Goal: Task Accomplishment & Management: Use online tool/utility

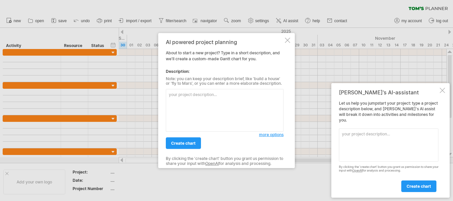
click at [287, 38] on div at bounding box center [287, 39] width 5 height 5
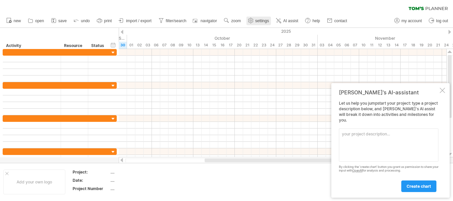
click at [258, 20] on span "settings" at bounding box center [262, 21] width 14 height 5
select select "*"
select select "**"
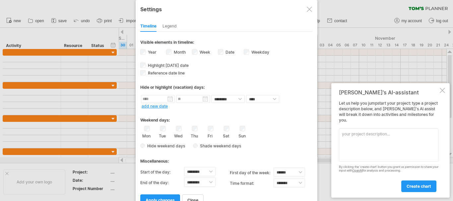
click at [172, 28] on div "Legend" at bounding box center [169, 26] width 14 height 11
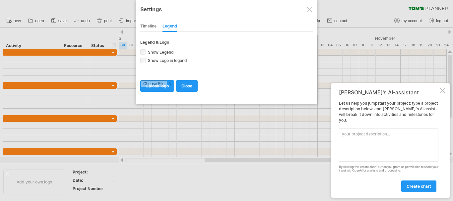
click at [149, 23] on div "Timeline" at bounding box center [148, 26] width 16 height 11
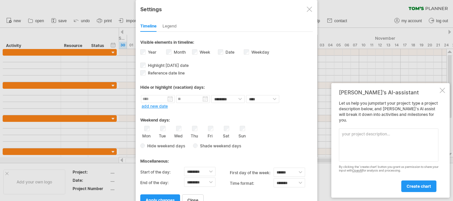
click at [443, 93] on div at bounding box center [442, 90] width 5 height 5
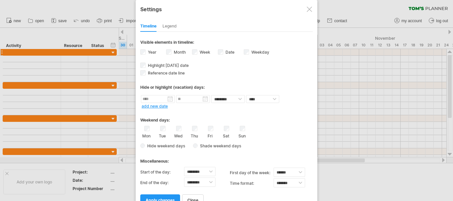
click at [90, 54] on div at bounding box center [226, 100] width 453 height 201
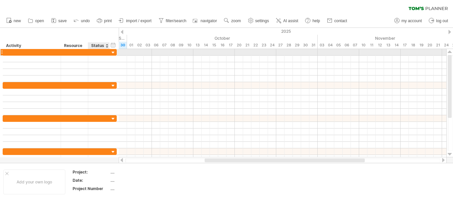
click at [90, 54] on div at bounding box center [99, 52] width 22 height 6
click at [36, 50] on div at bounding box center [31, 52] width 51 height 6
click at [0, 52] on div at bounding box center [58, 105] width 117 height 113
click at [1, 52] on div at bounding box center [1, 52] width 3 height 7
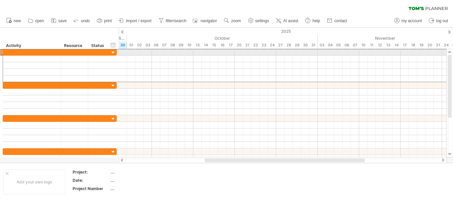
click at [1, 52] on div at bounding box center [1, 52] width 3 height 7
click at [113, 52] on div at bounding box center [113, 53] width 6 height 6
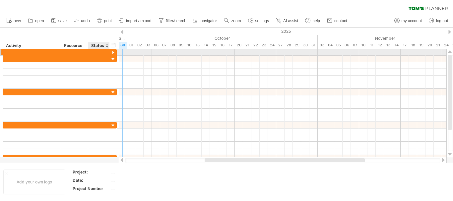
click at [79, 54] on div at bounding box center [74, 52] width 20 height 6
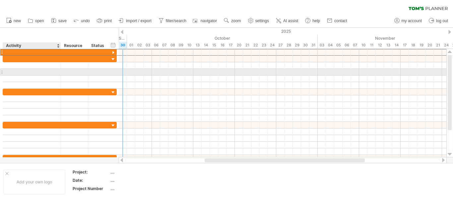
click at [54, 70] on div at bounding box center [31, 72] width 51 height 6
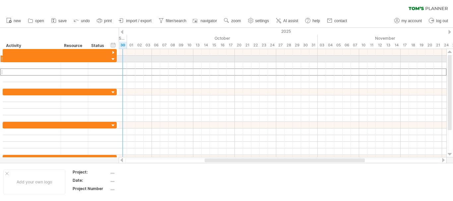
click at [115, 59] on div at bounding box center [113, 59] width 6 height 6
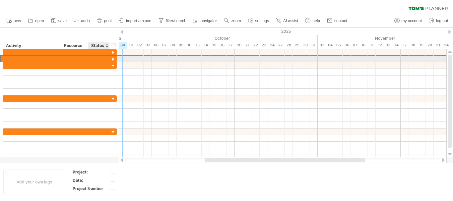
click at [95, 58] on div at bounding box center [99, 59] width 15 height 6
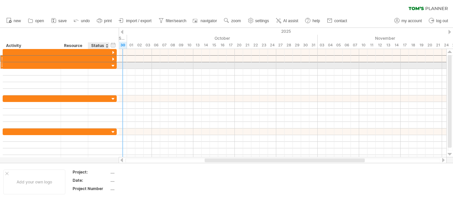
click at [114, 66] on div at bounding box center [113, 66] width 6 height 6
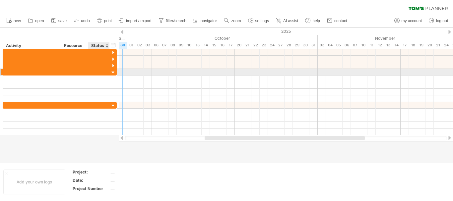
click at [112, 72] on div at bounding box center [113, 73] width 6 height 6
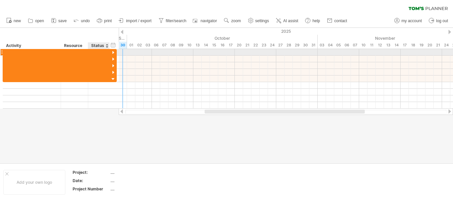
click at [112, 50] on div at bounding box center [113, 53] width 6 height 6
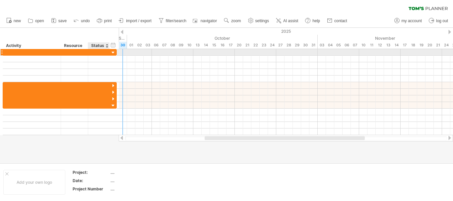
click at [113, 53] on div at bounding box center [113, 53] width 6 height 6
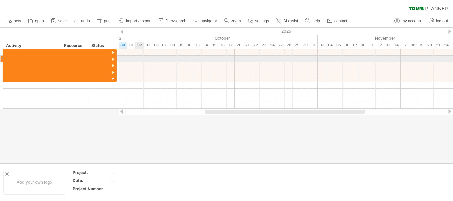
click at [143, 58] on div at bounding box center [286, 59] width 334 height 7
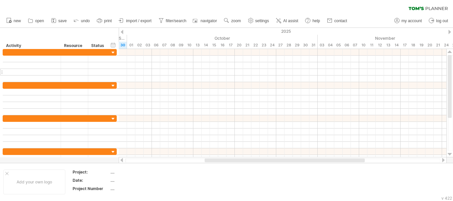
drag, startPoint x: 119, startPoint y: 80, endPoint x: 103, endPoint y: 74, distance: 16.9
click at [103, 74] on div "Trying to reach [DOMAIN_NAME] Connected again... 0% clear filter new" at bounding box center [226, 100] width 453 height 201
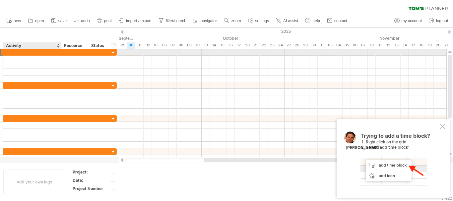
click at [32, 52] on div at bounding box center [31, 52] width 51 height 6
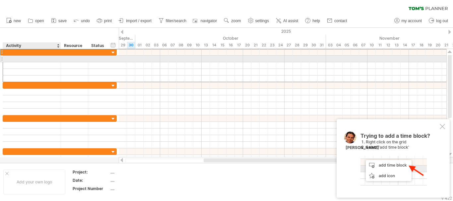
click at [19, 58] on div at bounding box center [31, 59] width 51 height 6
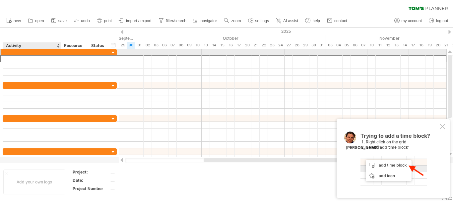
click at [19, 53] on div at bounding box center [31, 52] width 51 height 6
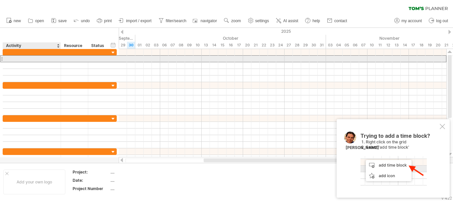
click at [15, 61] on div at bounding box center [31, 59] width 51 height 6
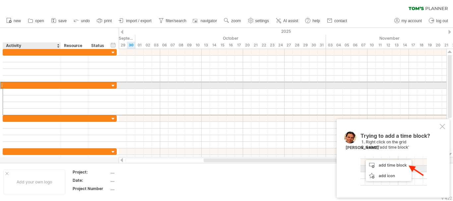
click at [17, 86] on div at bounding box center [31, 85] width 51 height 6
click at [125, 86] on div at bounding box center [283, 85] width 328 height 7
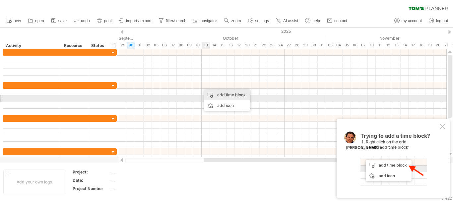
click at [211, 96] on div "add time block" at bounding box center [227, 95] width 46 height 11
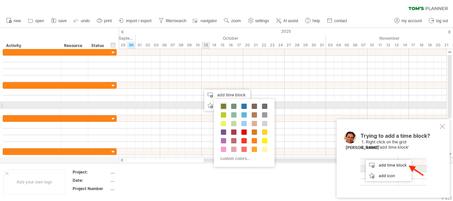
click at [224, 105] on span at bounding box center [223, 106] width 5 height 5
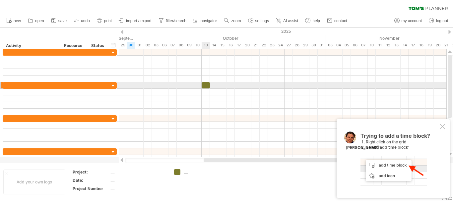
click at [203, 87] on div at bounding box center [206, 85] width 8 height 6
click at [210, 85] on span at bounding box center [210, 85] width 3 height 6
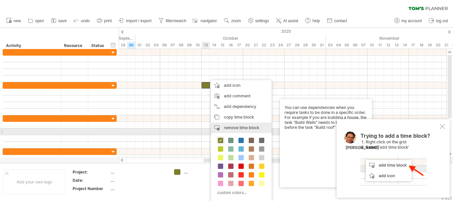
click at [230, 129] on span "remove time block" at bounding box center [241, 127] width 35 height 5
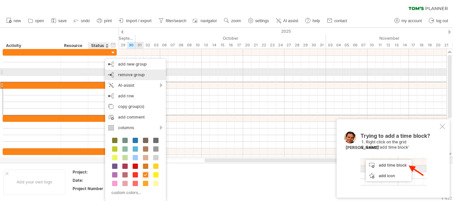
click at [119, 75] on span "remove group" at bounding box center [131, 74] width 27 height 5
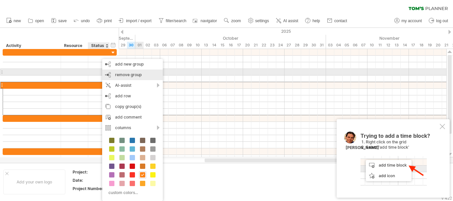
click at [133, 74] on span "remove group" at bounding box center [128, 74] width 27 height 5
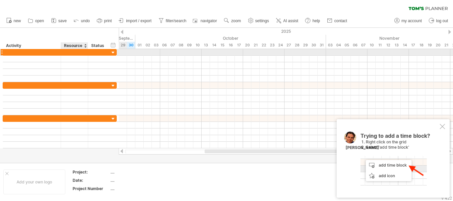
click at [88, 53] on div at bounding box center [74, 52] width 27 height 6
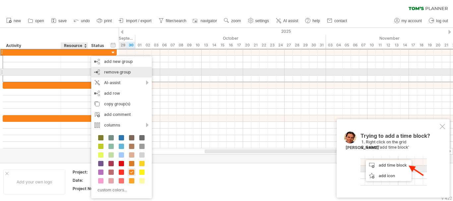
click at [108, 71] on span "remove group" at bounding box center [117, 72] width 27 height 5
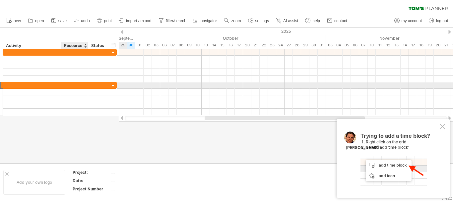
click at [73, 86] on div at bounding box center [74, 85] width 20 height 6
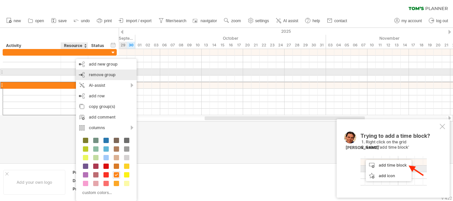
click at [98, 73] on span "remove group" at bounding box center [102, 74] width 27 height 5
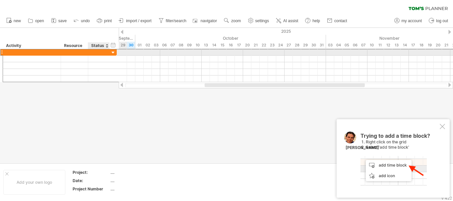
click at [94, 51] on div at bounding box center [99, 52] width 15 height 6
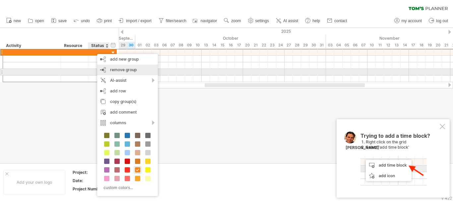
click at [105, 74] on div "remove group remove selected groups" at bounding box center [127, 70] width 61 height 11
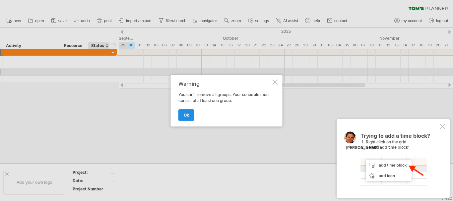
click at [189, 115] on span "ok" at bounding box center [186, 115] width 5 height 5
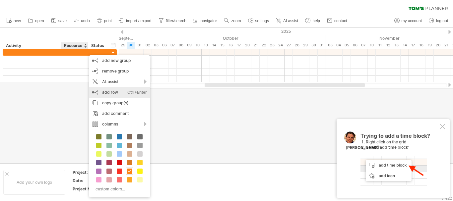
click at [108, 90] on div "add row Ctrl+Enter Cmd+Enter" at bounding box center [119, 92] width 61 height 11
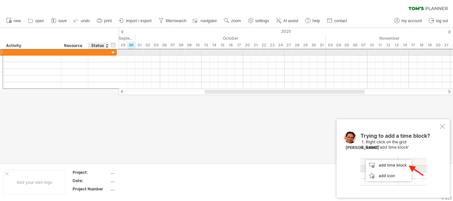
click at [98, 53] on div at bounding box center [99, 52] width 15 height 6
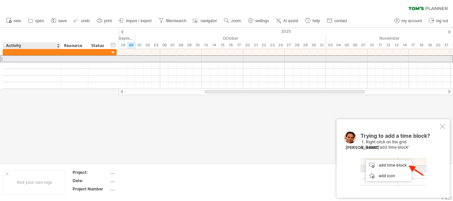
click at [36, 58] on div at bounding box center [31, 59] width 51 height 6
click at [18, 61] on div at bounding box center [31, 59] width 51 height 6
paste input "**********"
type input "**********"
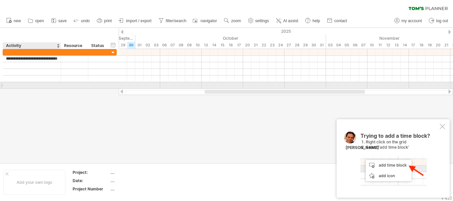
drag, startPoint x: 17, startPoint y: 87, endPoint x: 20, endPoint y: 84, distance: 4.2
click at [18, 86] on div at bounding box center [31, 85] width 51 height 6
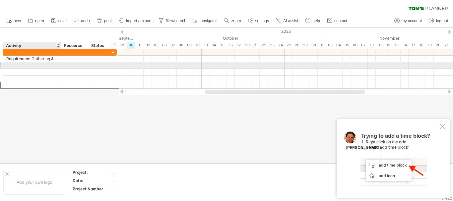
click at [28, 68] on div at bounding box center [31, 65] width 51 height 6
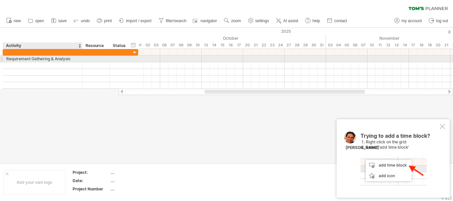
drag, startPoint x: 60, startPoint y: 59, endPoint x: 82, endPoint y: 58, distance: 21.6
click at [82, 58] on div at bounding box center [81, 59] width 3 height 7
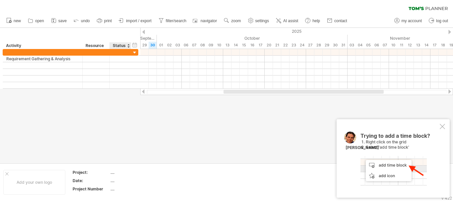
click at [114, 45] on div "Status" at bounding box center [120, 45] width 15 height 7
click at [93, 46] on div "Resource" at bounding box center [96, 45] width 20 height 7
click at [64, 39] on div "hide start/end/duration show start/end/duration ******** Activity ******** Reso…" at bounding box center [70, 38] width 140 height 21
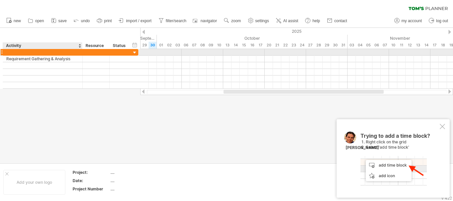
click at [22, 51] on div at bounding box center [42, 52] width 73 height 6
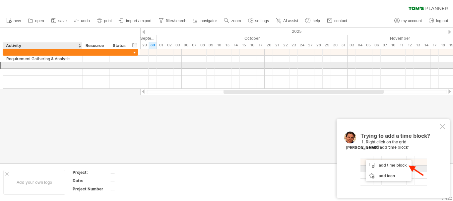
click at [16, 66] on div at bounding box center [42, 65] width 73 height 6
click at [13, 66] on div at bounding box center [42, 65] width 73 height 6
paste input "**********"
type input "**********"
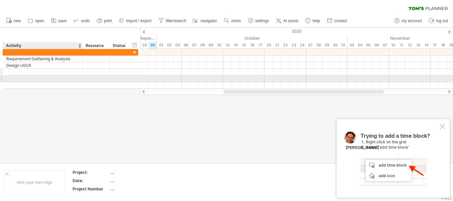
click at [20, 70] on div at bounding box center [42, 72] width 73 height 6
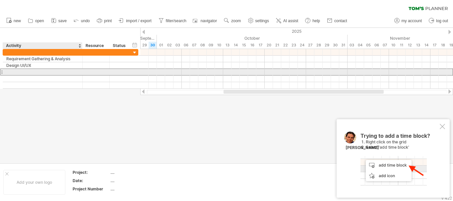
paste input "**********"
type input "**********"
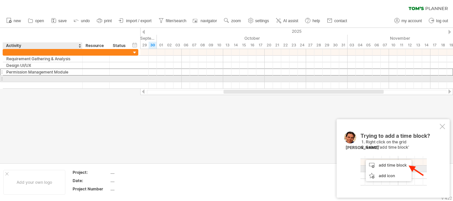
click at [23, 80] on div at bounding box center [42, 79] width 73 height 6
paste input "**********"
type input "**********"
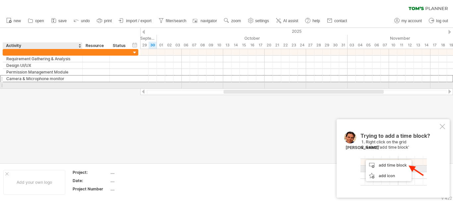
click at [14, 86] on div at bounding box center [42, 85] width 73 height 6
paste input "**********"
type input "**********"
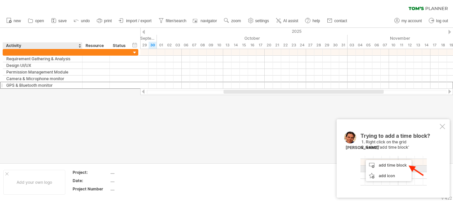
click at [12, 93] on div at bounding box center [226, 95] width 453 height 135
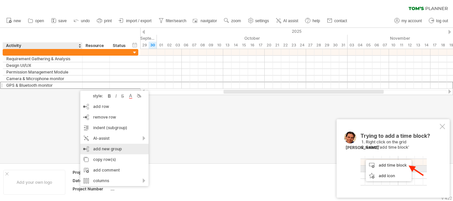
click at [100, 147] on div "add new group" at bounding box center [114, 149] width 68 height 11
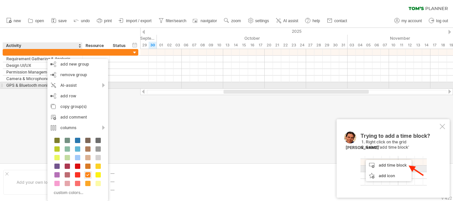
click at [36, 86] on div "GPS & Bluetooth monitor" at bounding box center [42, 85] width 73 height 6
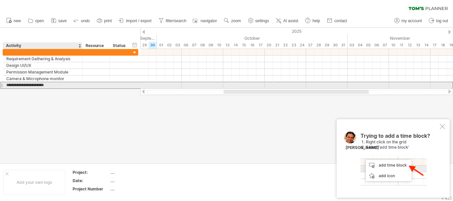
click at [64, 86] on input "**********" at bounding box center [42, 85] width 73 height 6
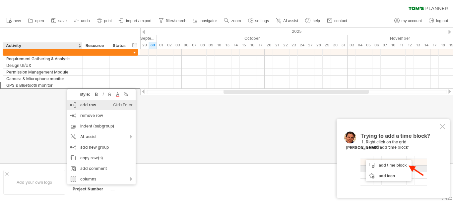
click at [99, 107] on div "add row Ctrl+Enter Cmd+Enter" at bounding box center [101, 105] width 68 height 11
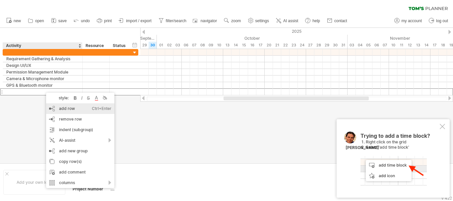
click at [74, 109] on div "add row Ctrl+Enter Cmd+Enter" at bounding box center [80, 108] width 68 height 11
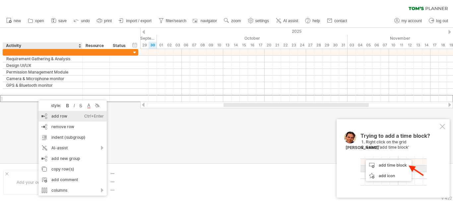
click at [64, 118] on div "add row Ctrl+Enter Cmd+Enter" at bounding box center [72, 116] width 68 height 11
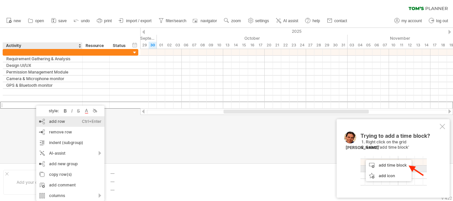
click at [55, 122] on div "add row Ctrl+Enter Cmd+Enter" at bounding box center [70, 121] width 68 height 11
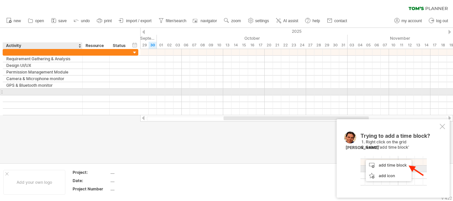
click at [38, 91] on div at bounding box center [42, 92] width 73 height 6
paste input "**********"
type input "**********"
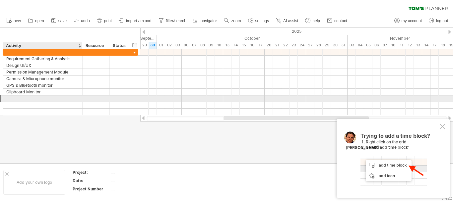
click at [22, 98] on div at bounding box center [42, 98] width 73 height 6
paste input "**********"
type input "**********"
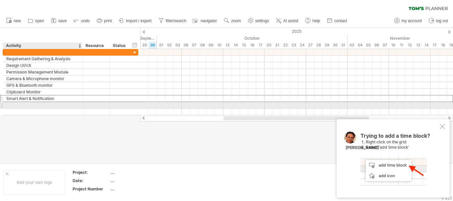
click at [16, 105] on div at bounding box center [42, 105] width 73 height 6
paste input "**********"
type input "**********"
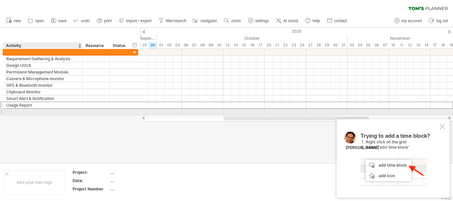
click at [16, 111] on div at bounding box center [42, 112] width 73 height 6
paste input "**********"
type input "**********"
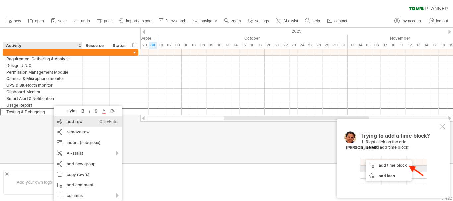
click at [71, 120] on div "add row Ctrl+Enter Cmd+Enter" at bounding box center [88, 121] width 68 height 11
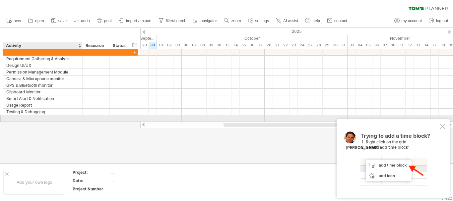
click at [23, 120] on div at bounding box center [42, 118] width 73 height 6
paste input "**********"
type input "**********"
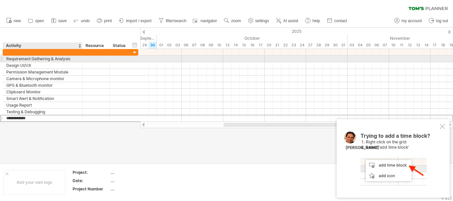
click at [70, 60] on div "Requirement Gathering & Analysis" at bounding box center [42, 59] width 73 height 6
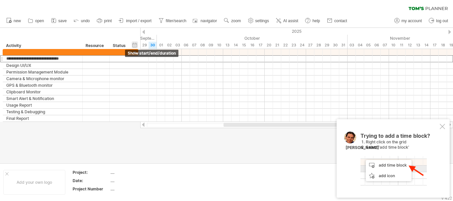
click at [132, 46] on div "hide start/end/duration show start/end/duration" at bounding box center [135, 44] width 6 height 7
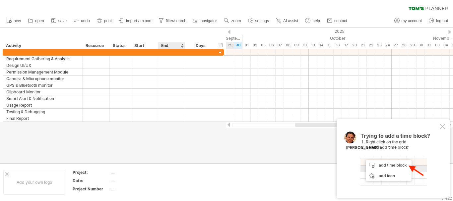
click at [165, 46] on div "End" at bounding box center [171, 45] width 20 height 7
click at [219, 44] on div "hide start/end/duration show start/end/duration" at bounding box center [220, 44] width 6 height 7
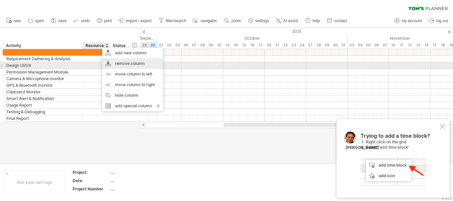
click at [124, 65] on div "remove column" at bounding box center [132, 63] width 61 height 11
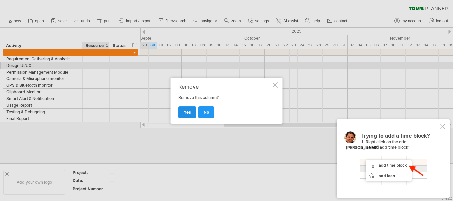
click at [186, 110] on span "yes" at bounding box center [187, 112] width 7 height 5
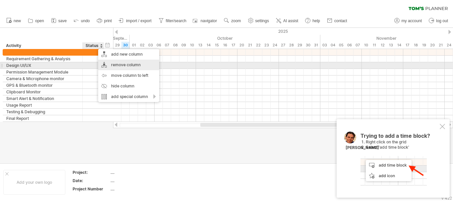
click at [114, 64] on div "remove column" at bounding box center [128, 65] width 61 height 11
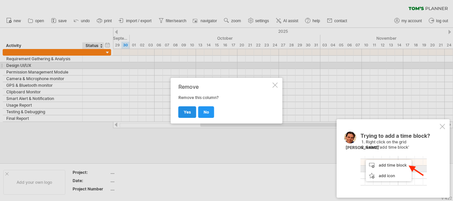
click at [187, 113] on span "yes" at bounding box center [187, 112] width 7 height 5
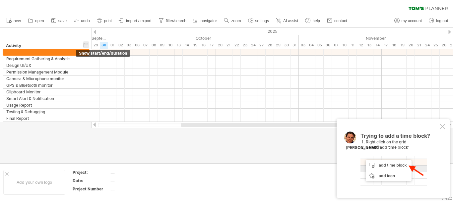
click at [87, 45] on div "hide start/end/duration show start/end/duration" at bounding box center [86, 44] width 6 height 7
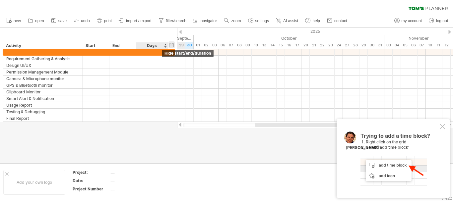
click at [170, 46] on div "hide start/end/duration show start/end/duration" at bounding box center [171, 44] width 6 height 7
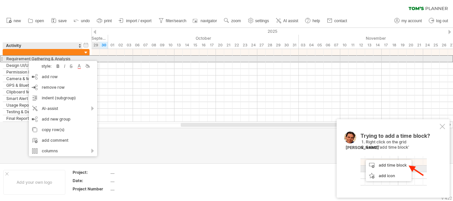
click at [22, 61] on div "Requirement Gathering & Analysis" at bounding box center [42, 59] width 73 height 6
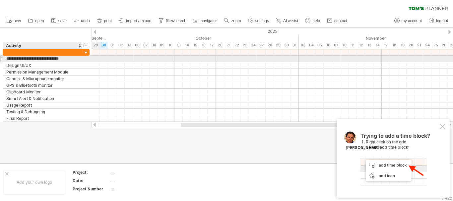
click at [22, 61] on input "**********" at bounding box center [42, 59] width 73 height 6
click at [77, 62] on div "Design UI/UX" at bounding box center [42, 65] width 73 height 6
click at [77, 60] on div "Requirement Gathering & Analysis" at bounding box center [42, 59] width 73 height 6
drag, startPoint x: 113, startPoint y: 59, endPoint x: 126, endPoint y: 59, distance: 12.3
click at [126, 59] on div at bounding box center [272, 59] width 361 height 7
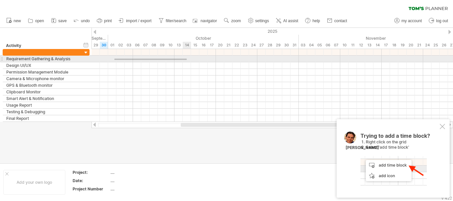
drag, startPoint x: 114, startPoint y: 59, endPoint x: 192, endPoint y: 60, distance: 77.3
click at [192, 60] on div at bounding box center [272, 59] width 361 height 7
click at [104, 57] on div at bounding box center [272, 59] width 361 height 7
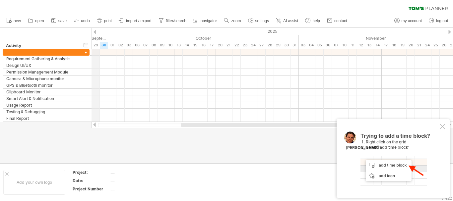
click at [96, 32] on div at bounding box center [95, 32] width 3 height 4
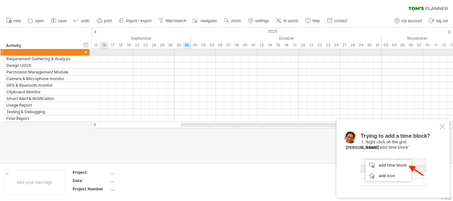
click at [104, 53] on div at bounding box center [272, 52] width 361 height 7
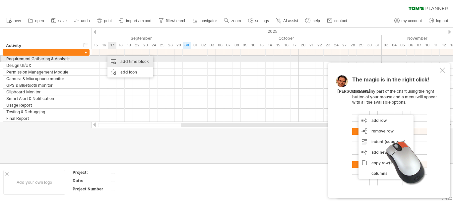
click at [123, 62] on div "add time block" at bounding box center [130, 61] width 46 height 11
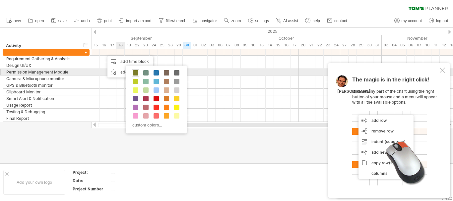
click at [134, 71] on span at bounding box center [135, 72] width 5 height 5
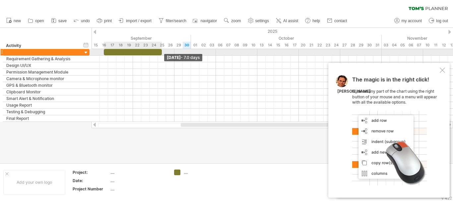
drag, startPoint x: 111, startPoint y: 53, endPoint x: 160, endPoint y: 53, distance: 48.7
click at [160, 53] on div at bounding box center [133, 52] width 58 height 6
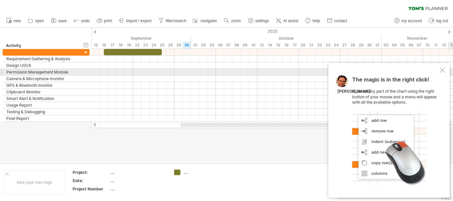
click at [440, 70] on div at bounding box center [442, 70] width 5 height 5
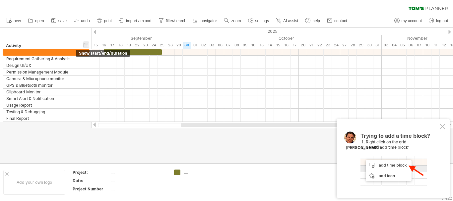
click at [87, 44] on div "hide start/end/duration show start/end/duration" at bounding box center [86, 44] width 6 height 7
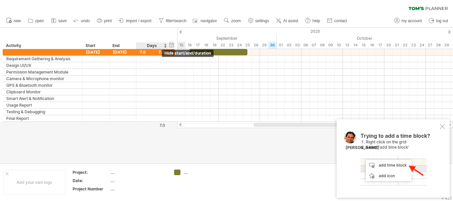
click at [173, 45] on div "hide start/end/duration show start/end/duration" at bounding box center [171, 44] width 6 height 7
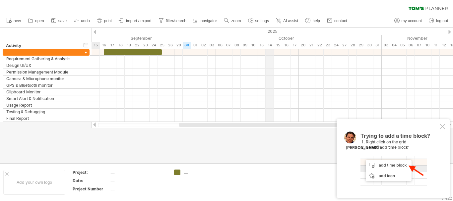
click at [271, 32] on div "2025" at bounding box center [187, 31] width 1103 height 7
click at [442, 127] on div at bounding box center [442, 126] width 5 height 5
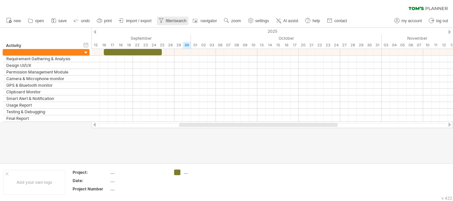
click at [174, 20] on span "filter/search" at bounding box center [176, 21] width 21 height 5
type input "**********"
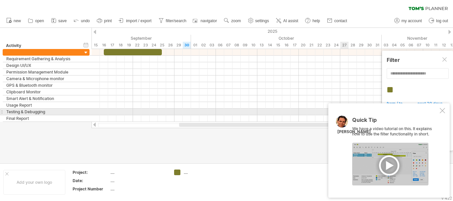
click at [444, 111] on div at bounding box center [442, 110] width 5 height 5
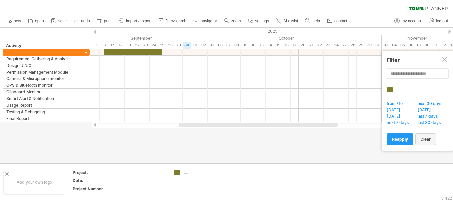
click at [425, 138] on span "clear" at bounding box center [425, 139] width 10 height 5
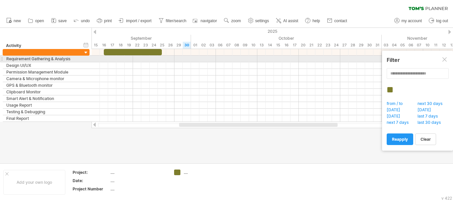
click at [444, 60] on div at bounding box center [444, 59] width 5 height 5
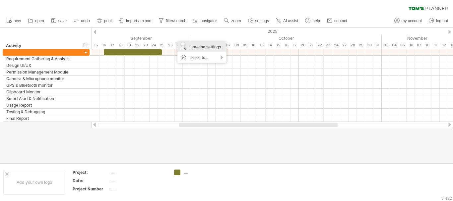
click at [190, 46] on div "timeline settings" at bounding box center [201, 47] width 49 height 11
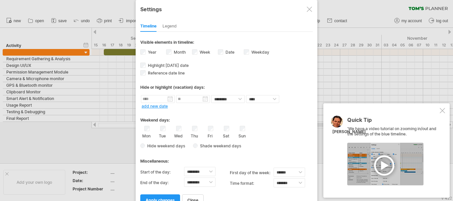
click at [190, 52] on div "Month" at bounding box center [179, 52] width 26 height 9
click at [443, 111] on div at bounding box center [442, 110] width 5 height 5
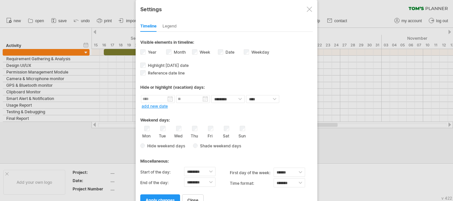
click at [154, 198] on span "apply changes" at bounding box center [160, 200] width 29 height 5
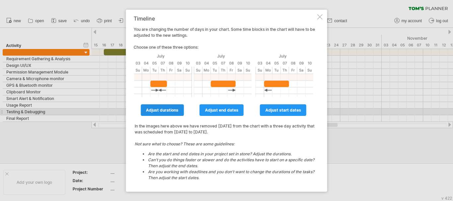
click at [171, 111] on span "adjust durations" at bounding box center [162, 110] width 32 height 5
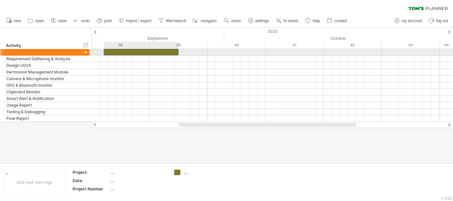
click at [150, 50] on div at bounding box center [141, 52] width 75 height 6
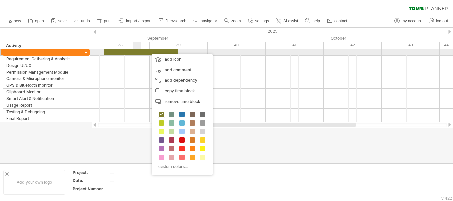
click at [139, 50] on div at bounding box center [141, 52] width 75 height 6
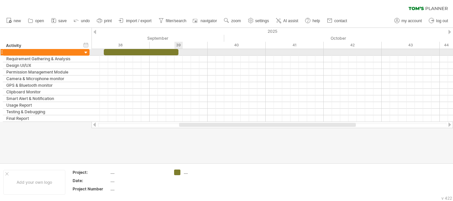
click at [176, 51] on div at bounding box center [141, 52] width 75 height 6
click at [178, 51] on span at bounding box center [178, 52] width 3 height 6
drag, startPoint x: 178, startPoint y: 51, endPoint x: 169, endPoint y: 51, distance: 9.6
click at [169, 51] on span at bounding box center [170, 52] width 3 height 6
